Goal: Information Seeking & Learning: Compare options

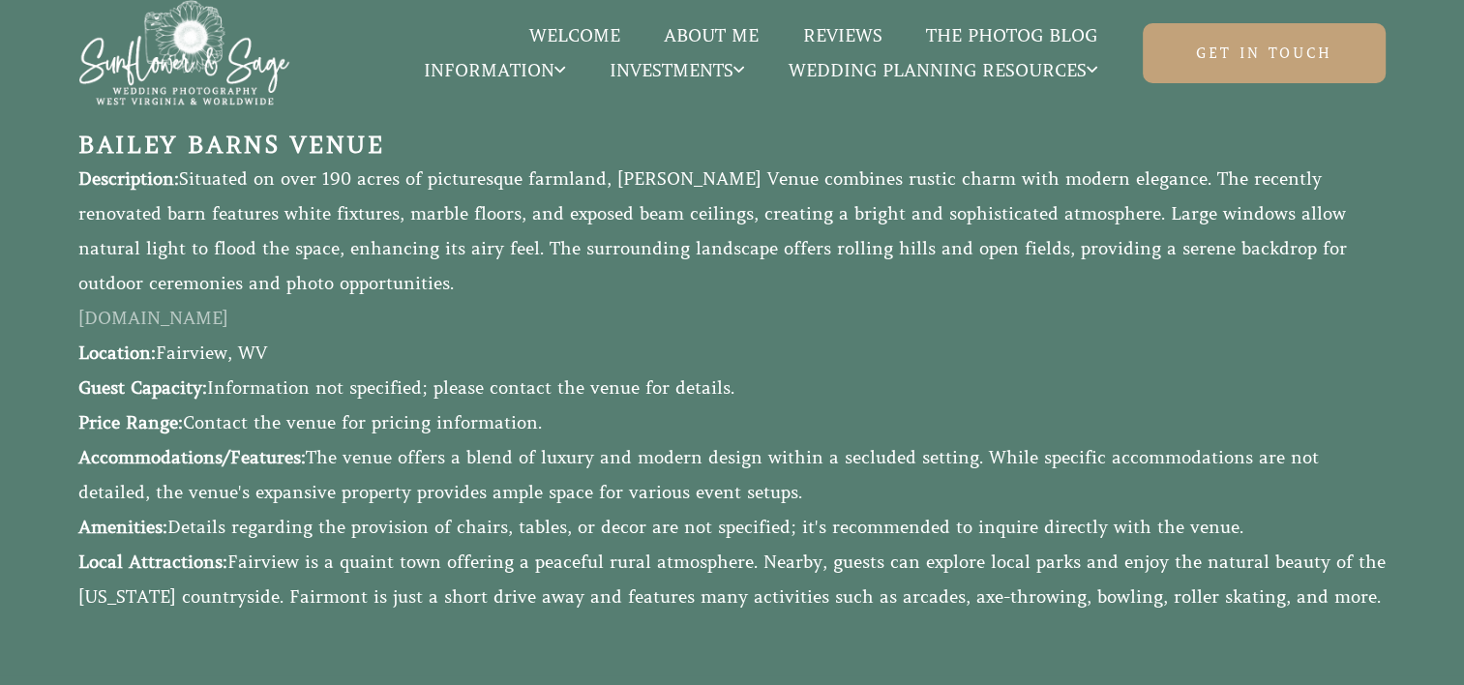
scroll to position [1640, 0]
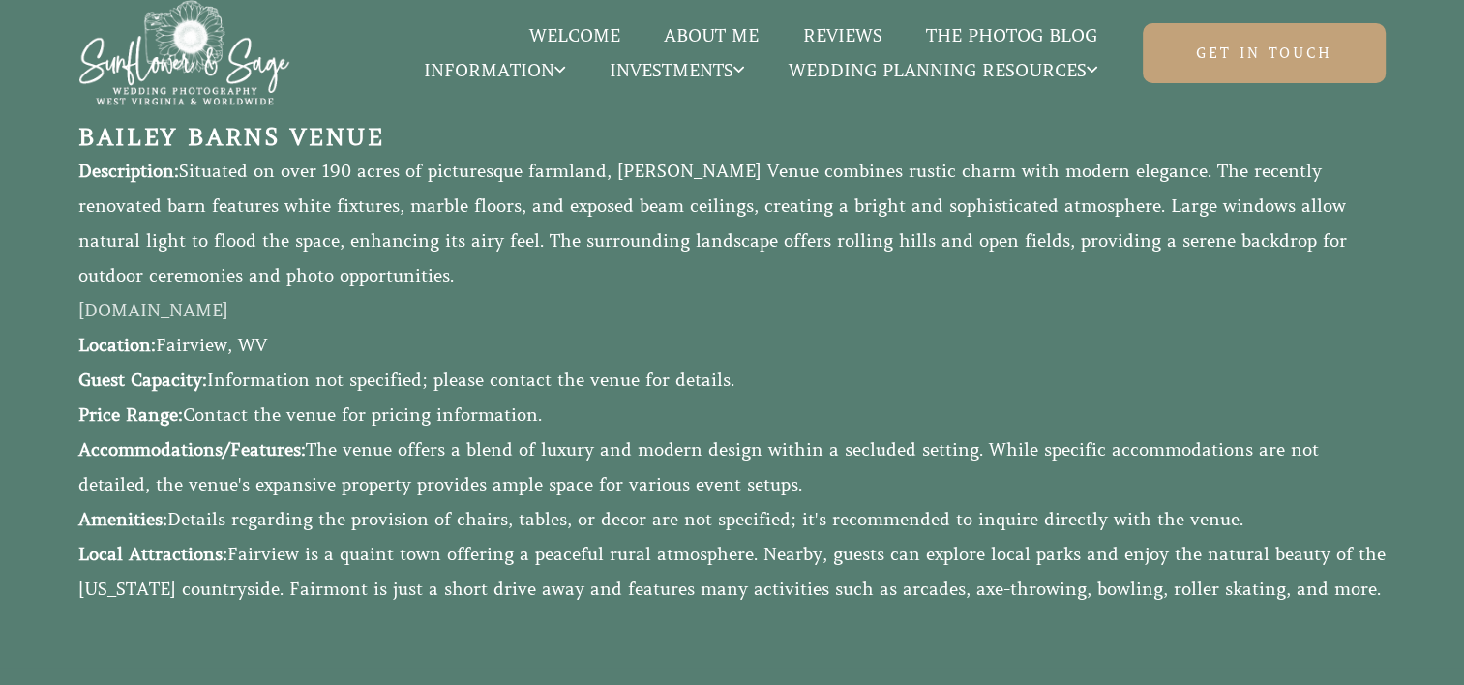
click at [196, 300] on link "[DOMAIN_NAME]" at bounding box center [153, 310] width 150 height 21
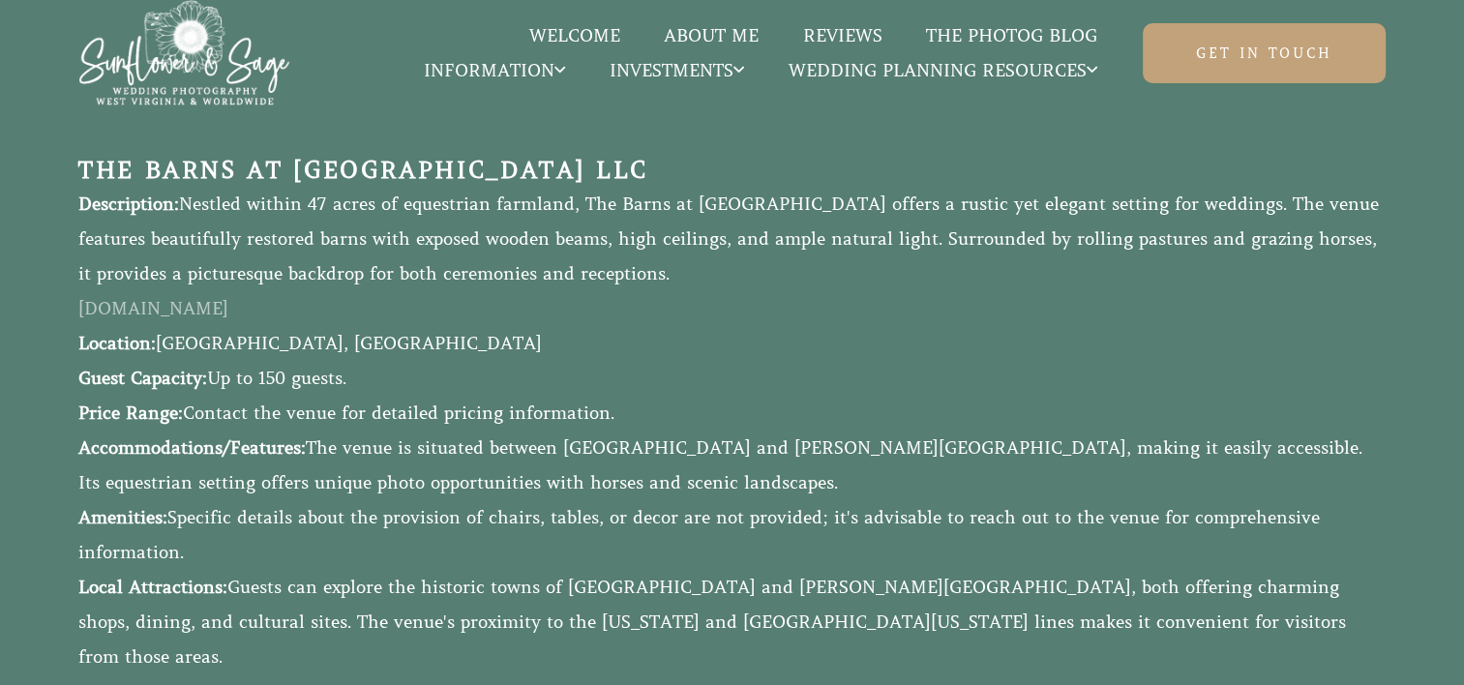
scroll to position [2266, 0]
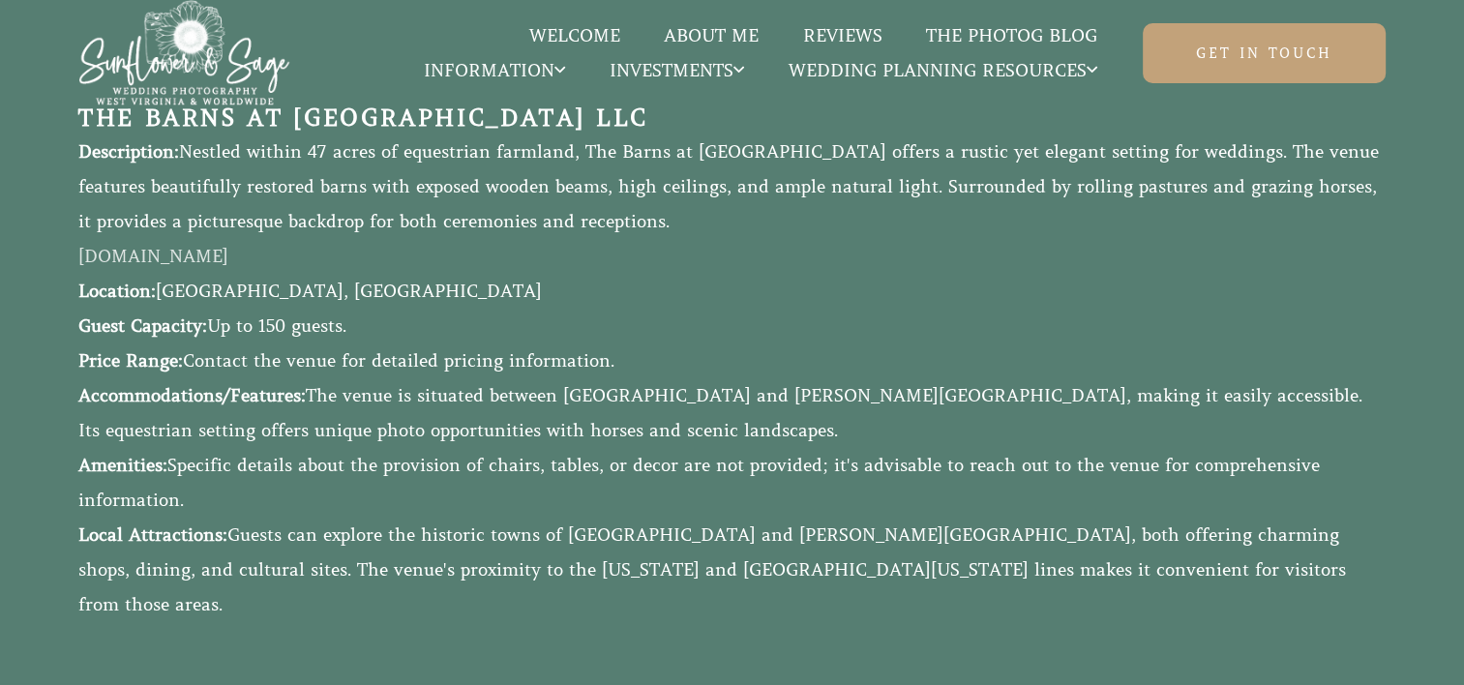
click at [228, 267] on link "[DOMAIN_NAME]" at bounding box center [153, 256] width 150 height 21
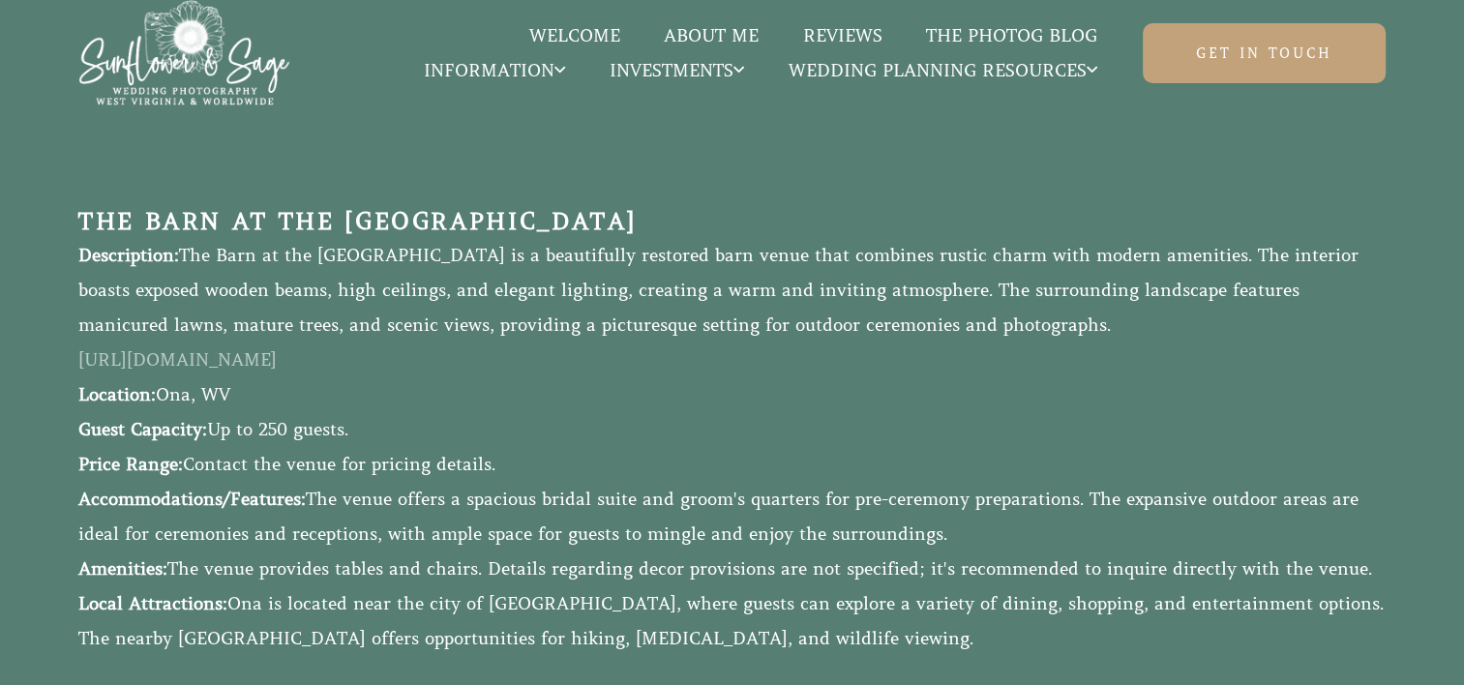
scroll to position [2805, 0]
click at [277, 349] on link "[URL][DOMAIN_NAME]" at bounding box center [177, 359] width 198 height 21
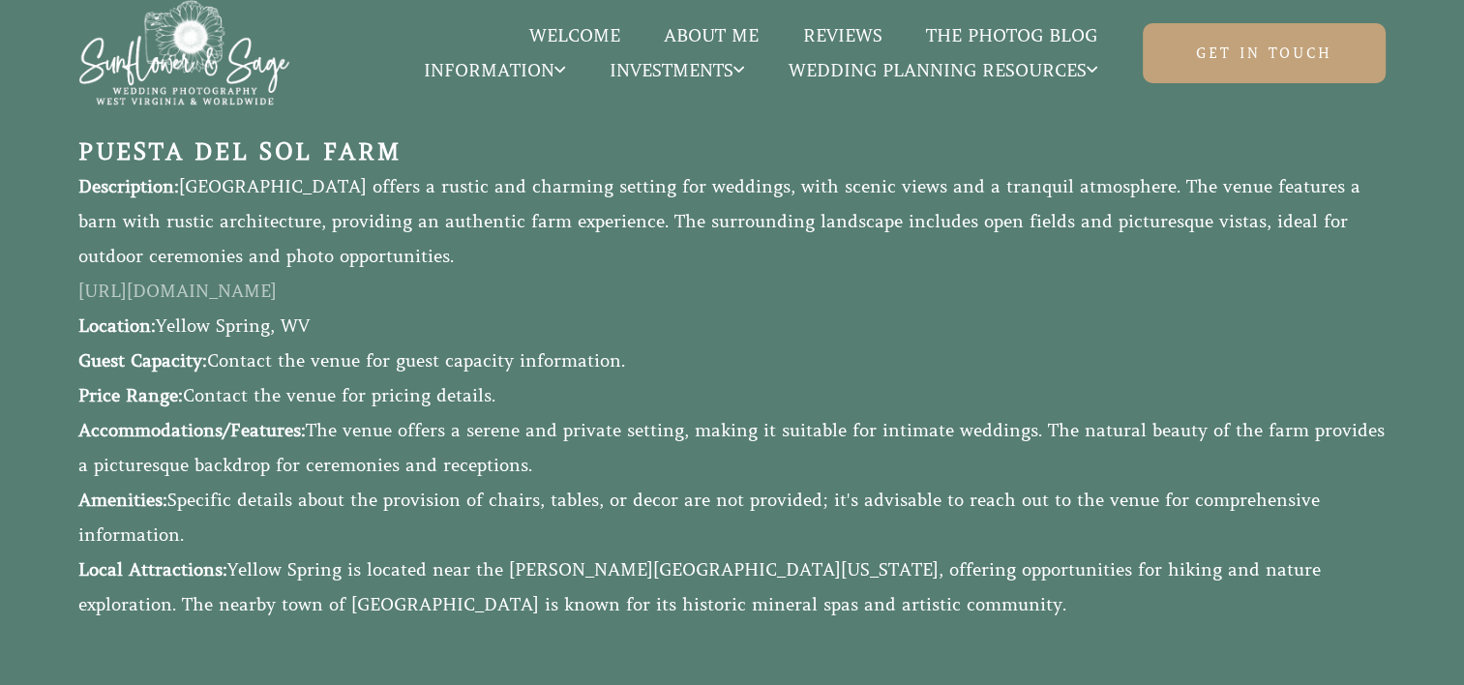
scroll to position [4159, 0]
click at [248, 279] on link "[URL][DOMAIN_NAME]" at bounding box center [177, 289] width 198 height 21
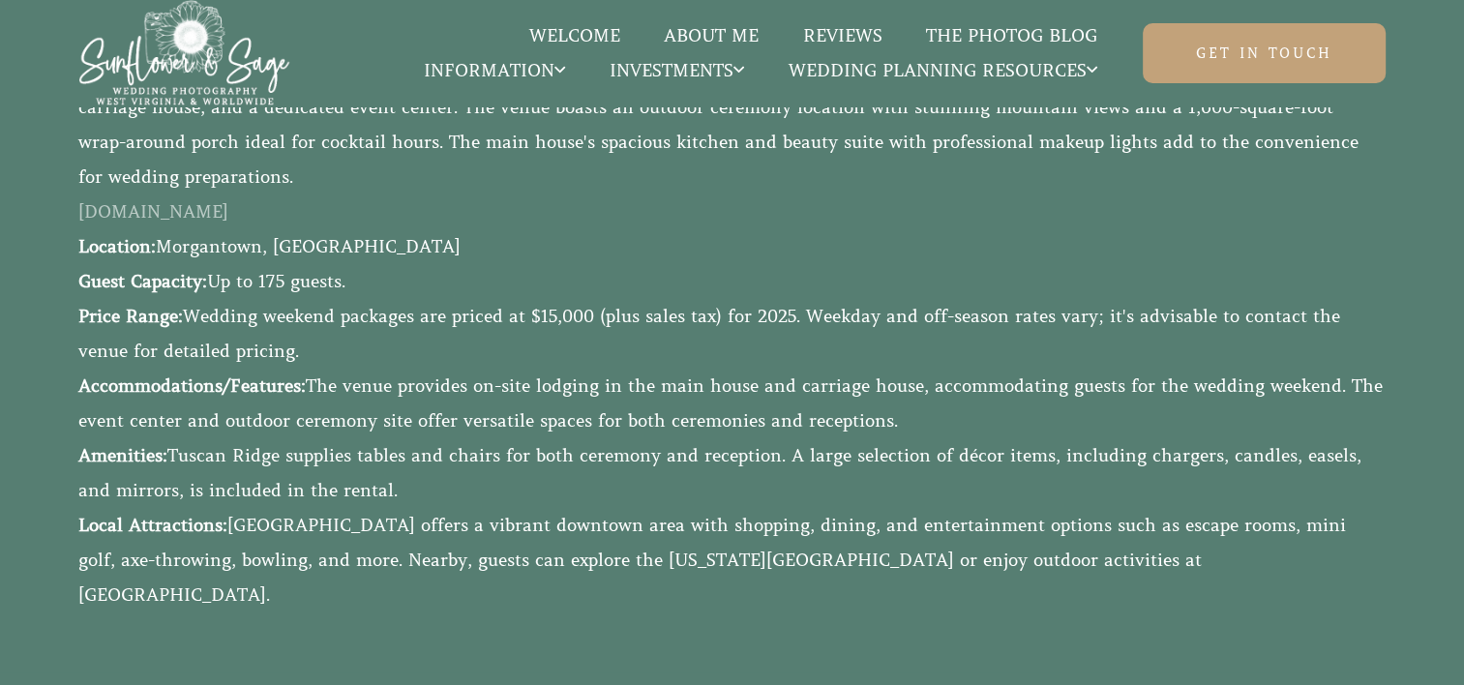
scroll to position [7311, 0]
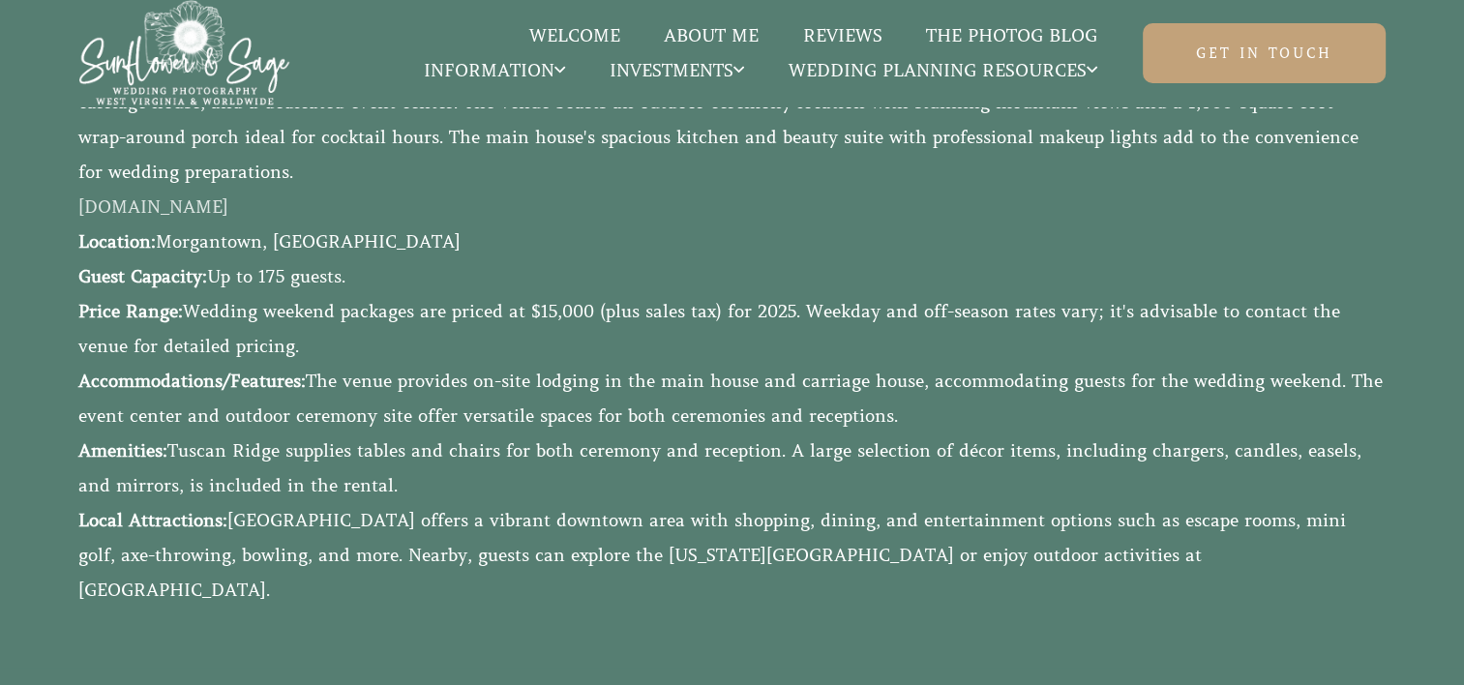
click at [165, 218] on link "[DOMAIN_NAME]" at bounding box center [153, 206] width 150 height 21
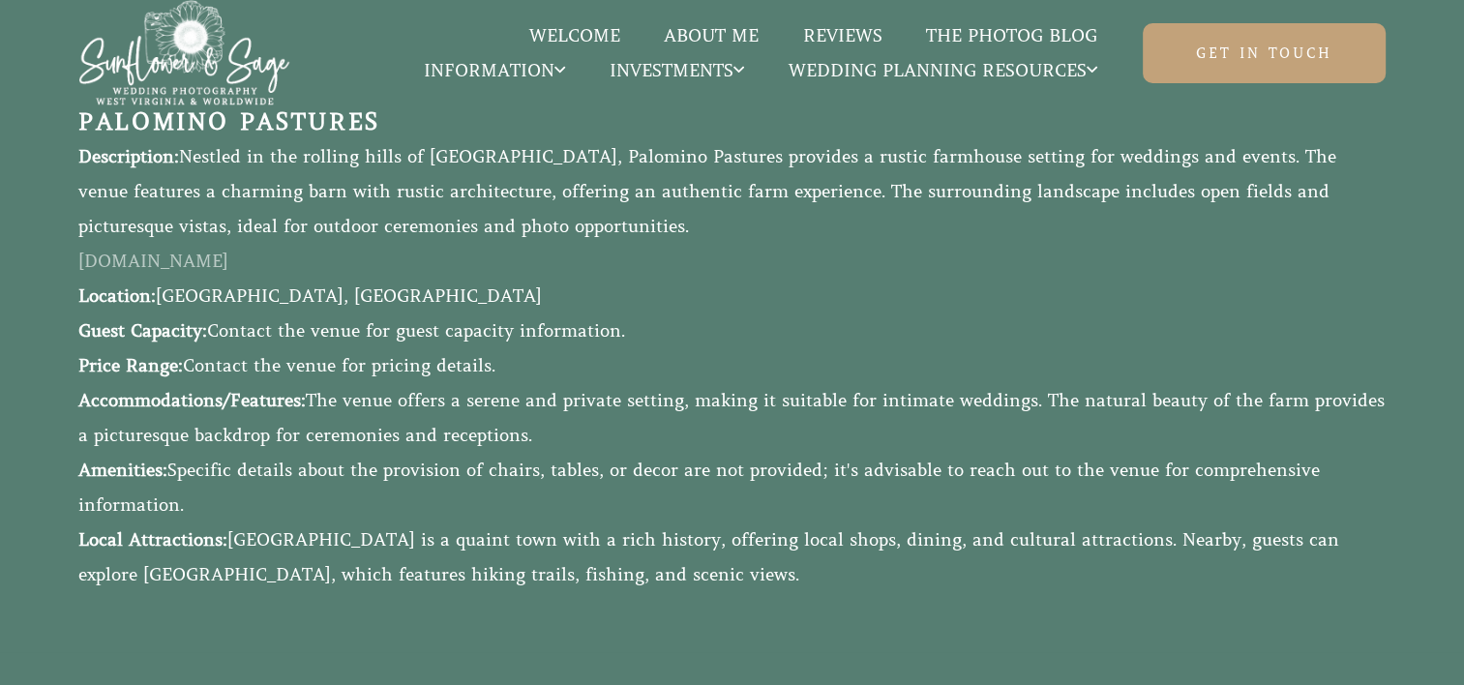
scroll to position [7940, 0]
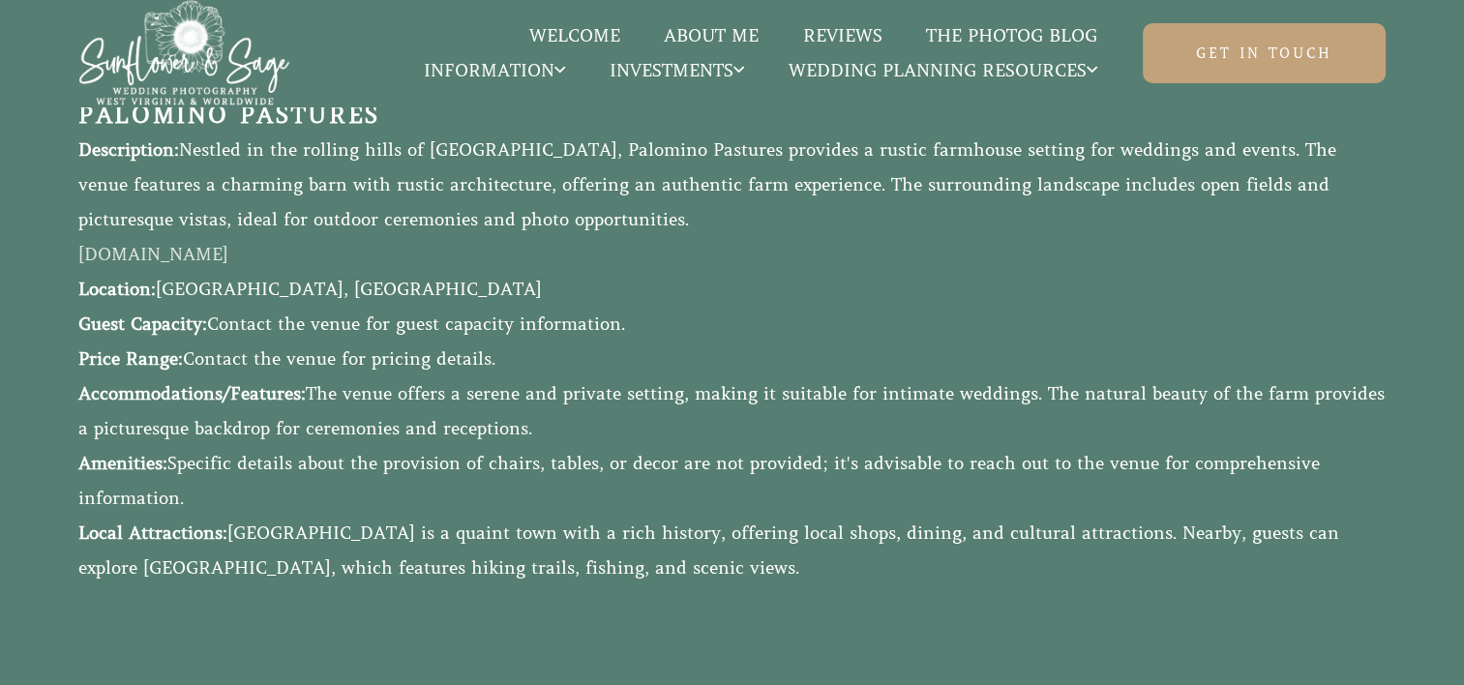
click at [182, 244] on link "[DOMAIN_NAME]" at bounding box center [153, 254] width 150 height 21
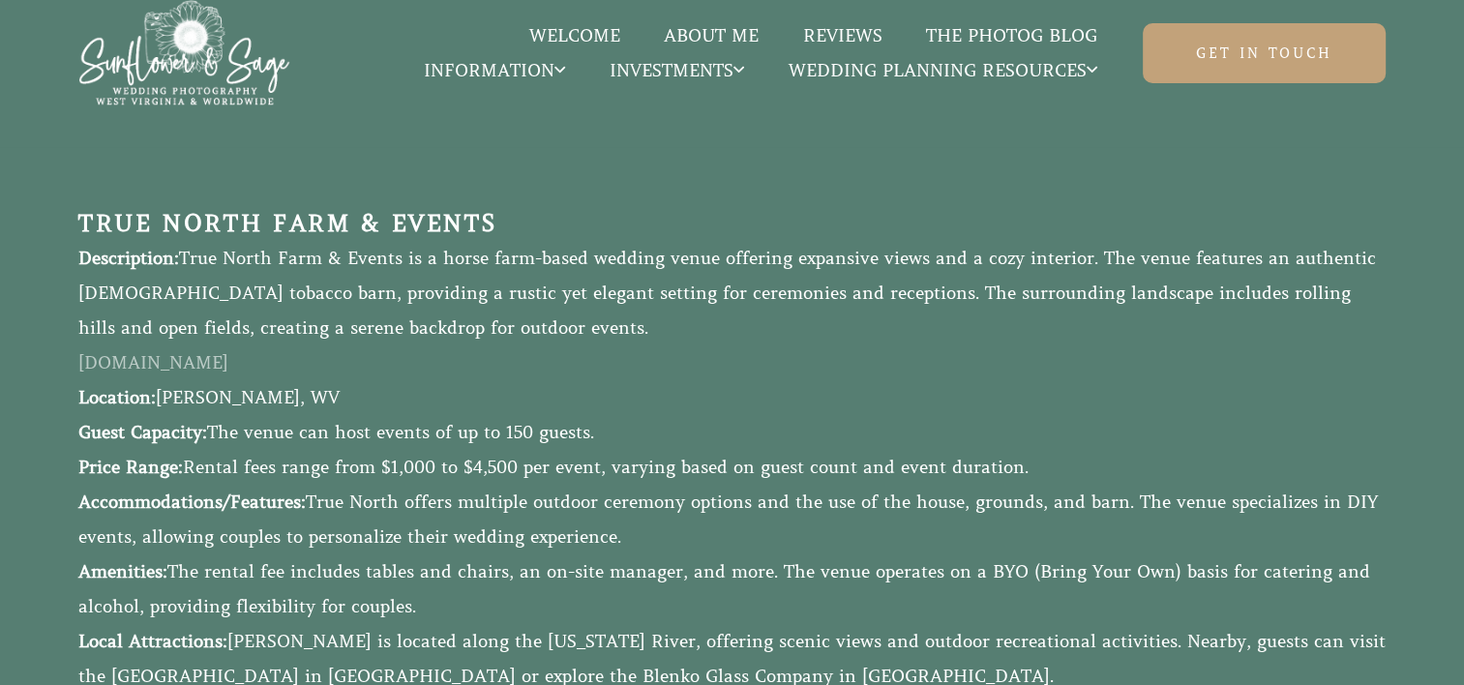
scroll to position [8440, 0]
click at [168, 355] on link "[DOMAIN_NAME]" at bounding box center [153, 361] width 150 height 21
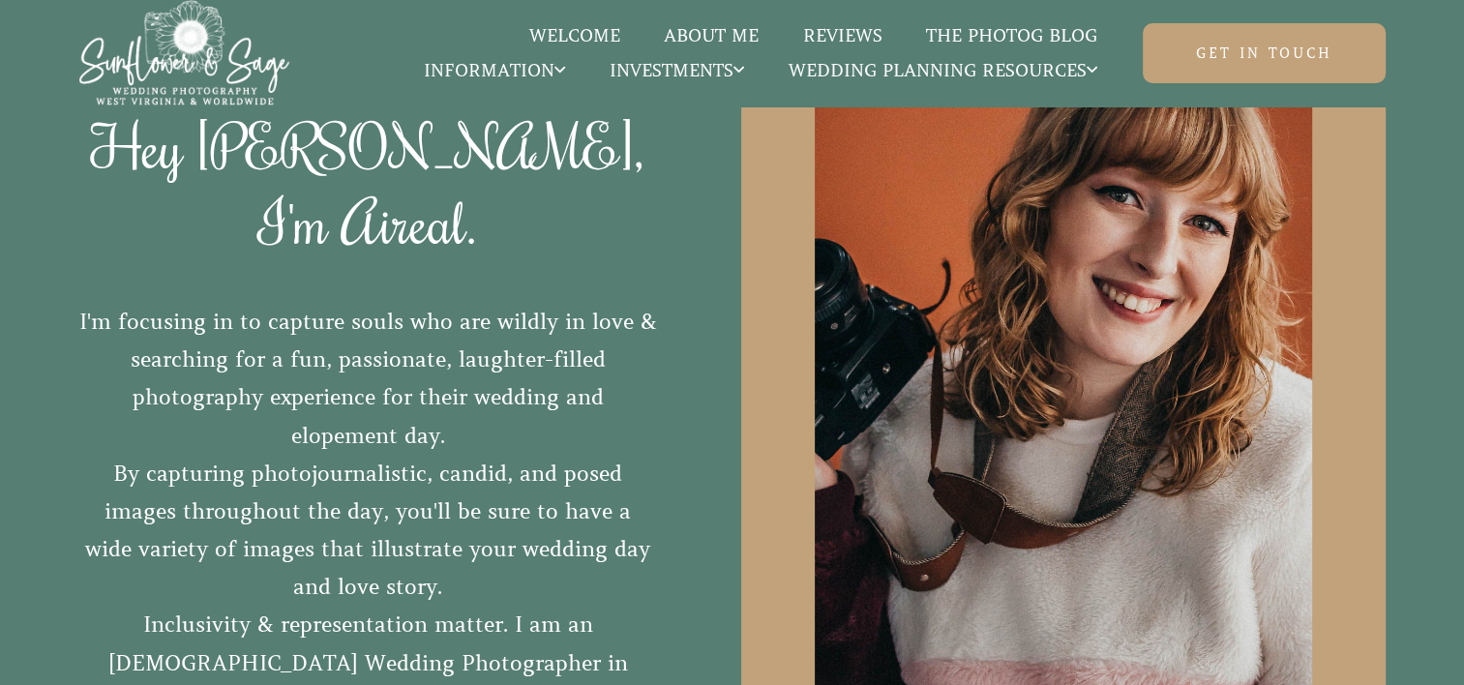
scroll to position [10199, 0]
